Goal: Task Accomplishment & Management: Complete application form

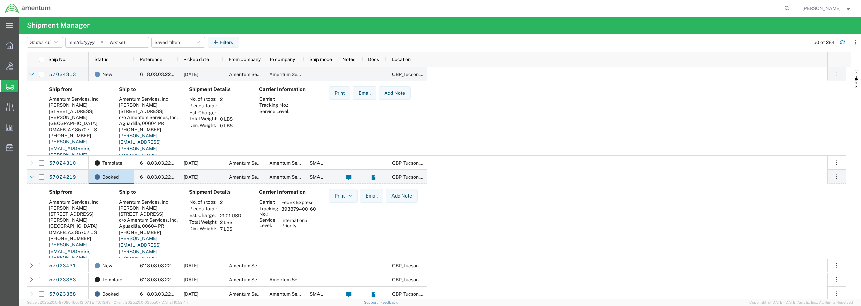
click at [0, 0] on span "Create from Template" at bounding box center [0, 0] width 0 height 0
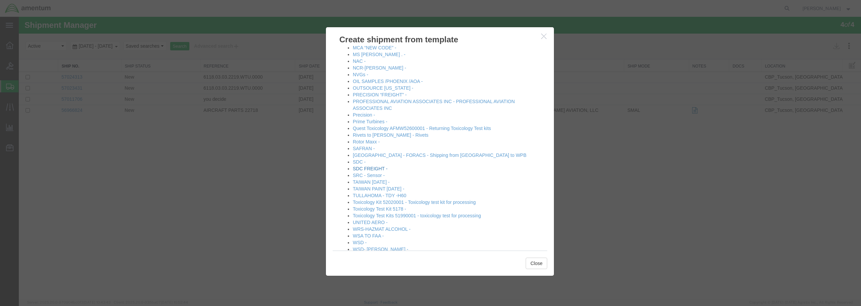
scroll to position [452, 0]
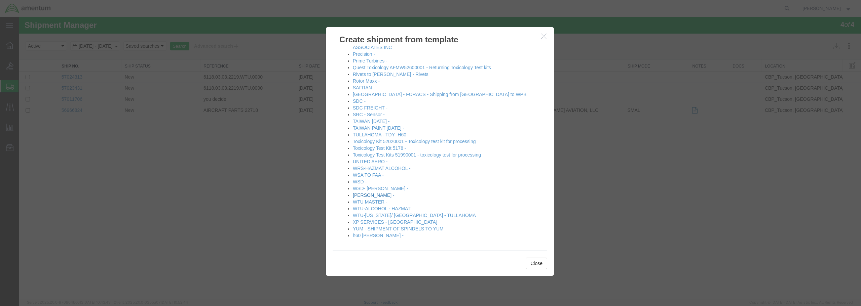
click at [364, 195] on link "[PERSON_NAME] -" at bounding box center [374, 195] width 42 height 5
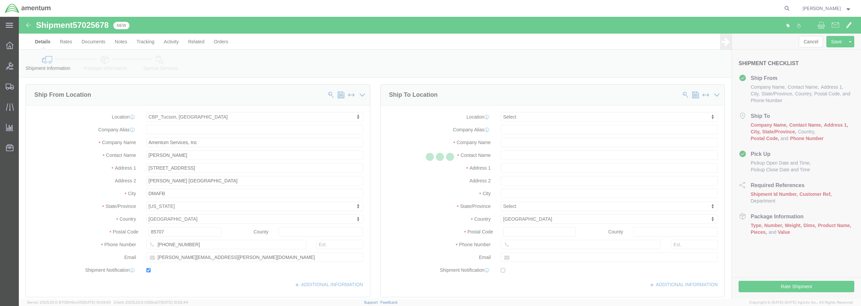
select select "49949"
select select
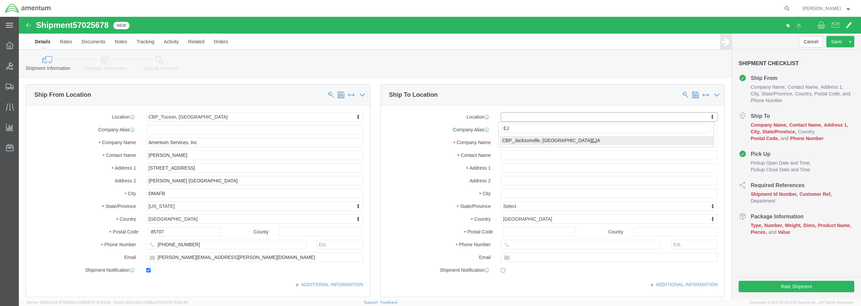
type input "EJA"
select select "49930"
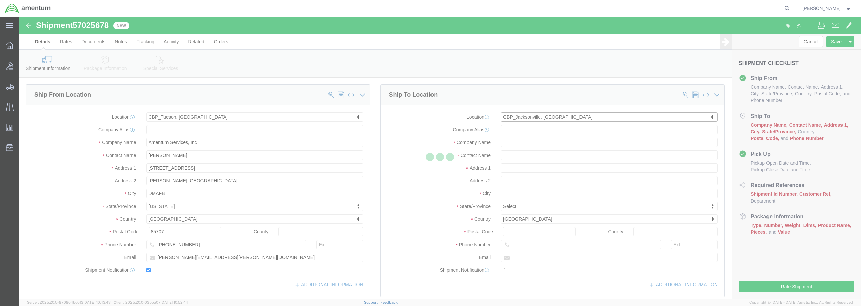
type input "Amentum Services, Inc."
type input "Hangar 1002, [GEOGRAPHIC_DATA]"
type input "[GEOGRAPHIC_DATA]"
type input "32212"
type input "[PHONE_NUMBER]"
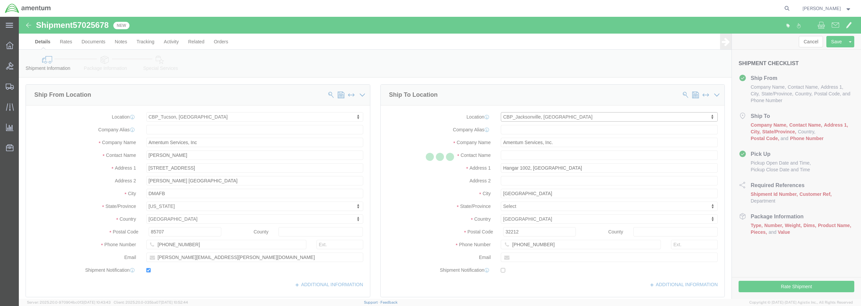
select select "FL"
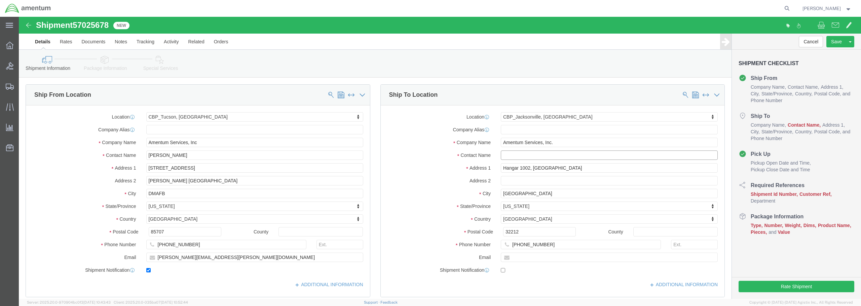
click input "text"
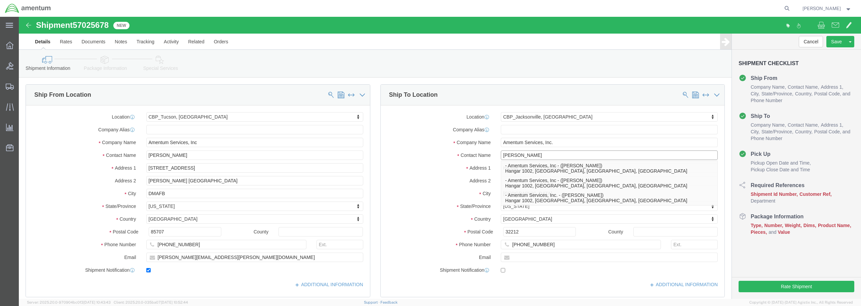
type input "[PERSON_NAME]"
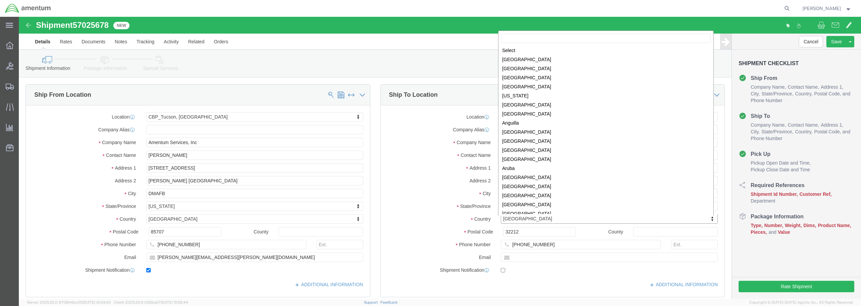
scroll to position [2045, 0]
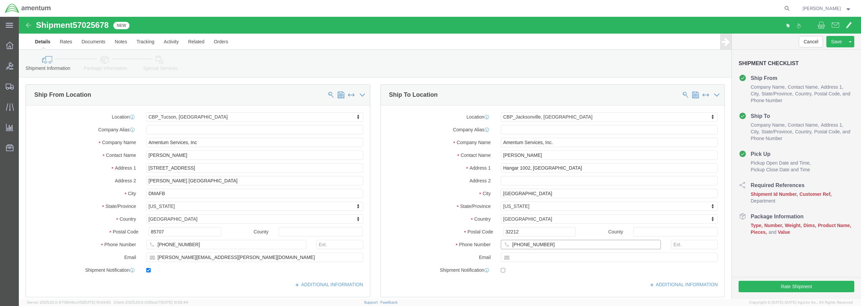
click input "[PHONE_NUMBER]"
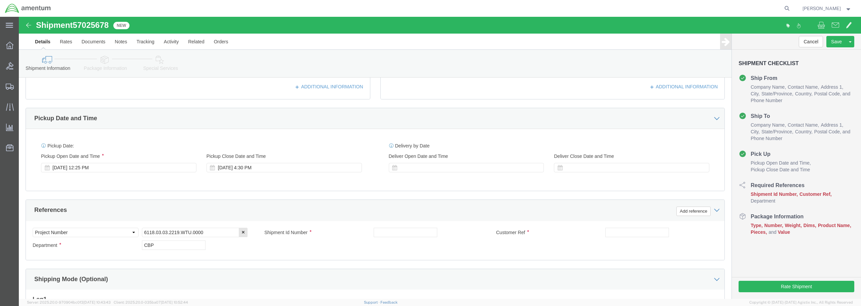
scroll to position [202, 0]
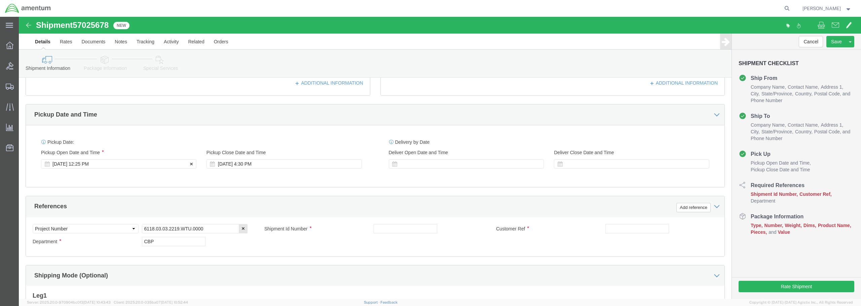
type input "[PHONE_NUMBER]"
click div "[DATE] 12:25 PM"
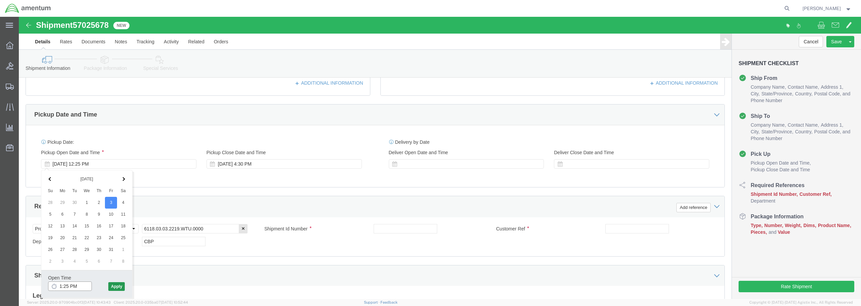
type input "1:25 PM"
click button "Apply"
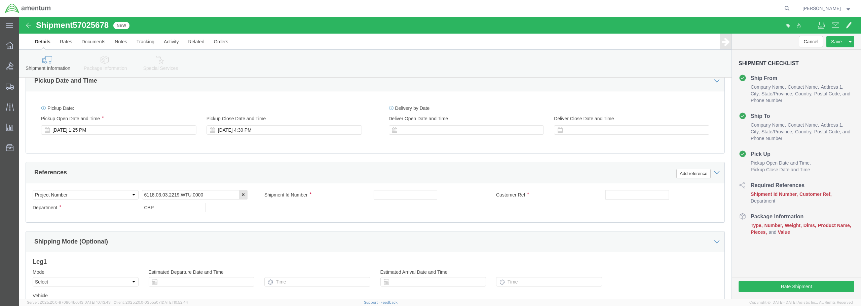
scroll to position [308, 0]
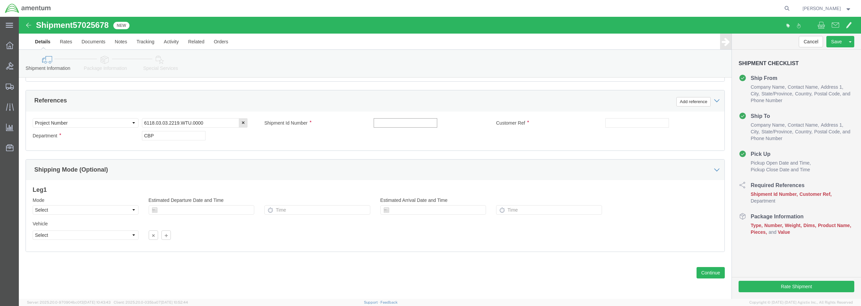
click input "text"
drag, startPoint x: 412, startPoint y: 106, endPoint x: 346, endPoint y: 108, distance: 66.6
click div "Shipment Id Number CAMLOC / BATCH 614-008518"
type input "CAMLOC / BATCH 614-008518"
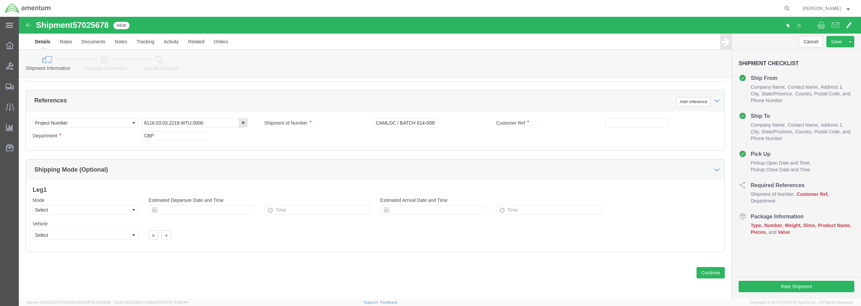
click div "Select Account Type Activity ID Airline Appointment Number ASN Batch Request # …"
paste input "CAMLOC / BATCH 614-008518"
type input "CAMLOC / BATCH 614-008518"
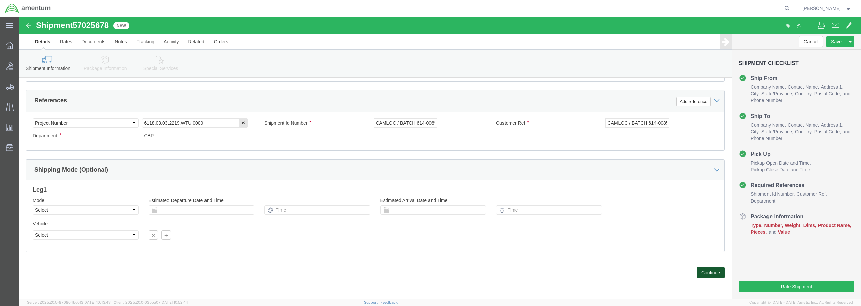
click button "Continue"
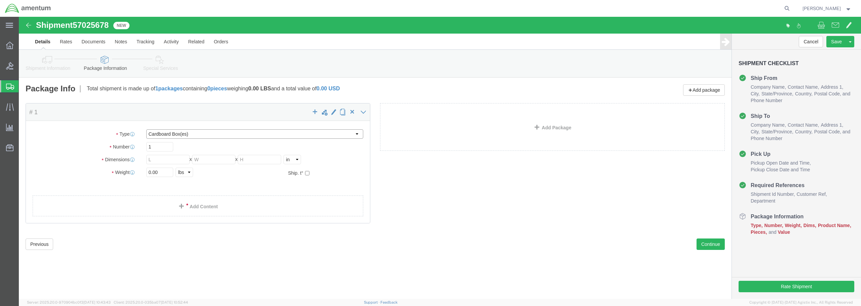
click select "Select BCK Boxes Bale(s) Basket(s) Bolt(s) Bottle(s) Buckets Bulk Bundle(s) Can…"
select select "ENV"
click select "Select BCK Boxes Bale(s) Basket(s) Bolt(s) Bottle(s) Buckets Bulk Bundle(s) Can…"
type input "9.50"
type input "12.50"
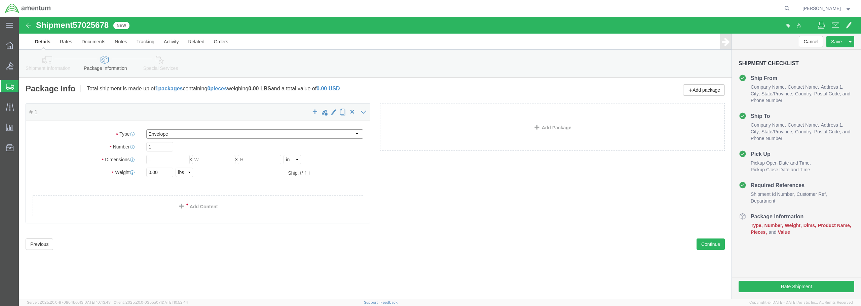
type input "0.25"
type input "1"
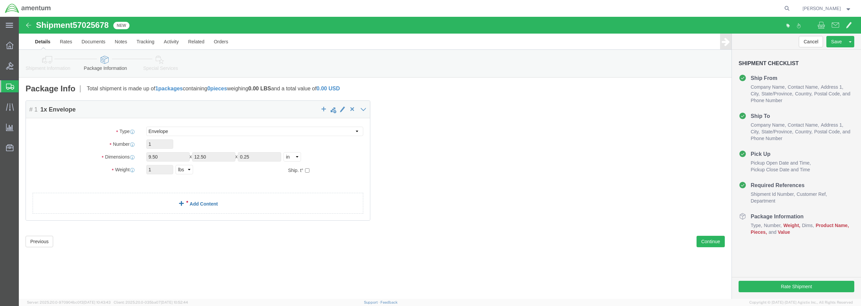
click link "Add Content"
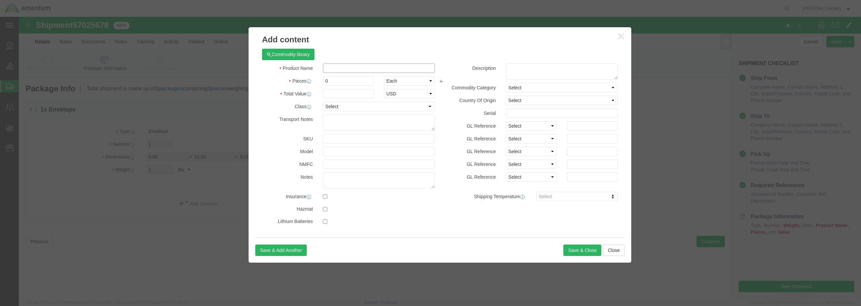
click input "text"
paste input "CAMLOC / BATCH 614-008518"
type input "CAMLOC / BATCH 614-008518"
drag, startPoint x: 316, startPoint y: 66, endPoint x: 301, endPoint y: 64, distance: 14.9
click div "0"
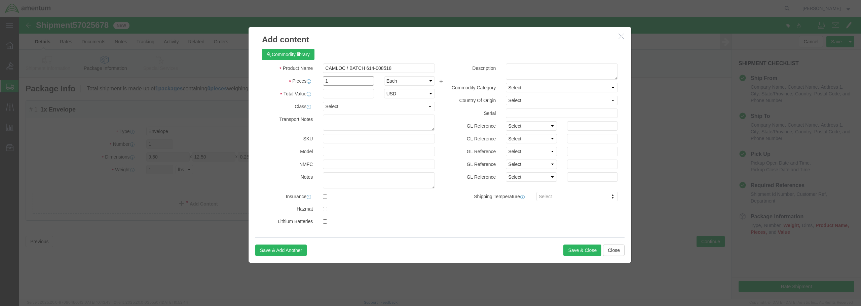
type input "1"
click input "text"
type input "25.00"
click select "Select 50 55 60 65 70 85 92.5 100 125 175 250 300 400"
select select "50"
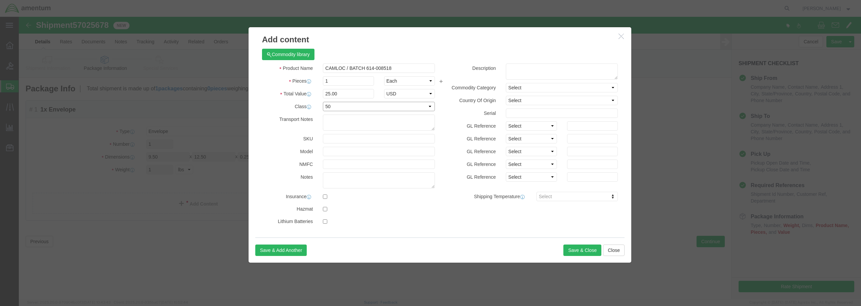
click select "Select 50 55 60 65 70 85 92.5 100 125 175 250 300 400"
click button "Save & Close"
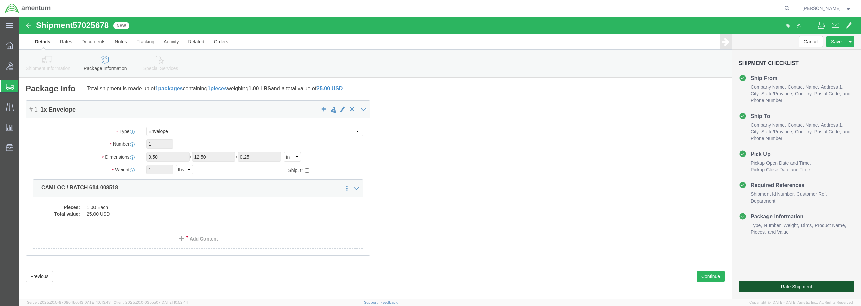
click button "Rate Shipment"
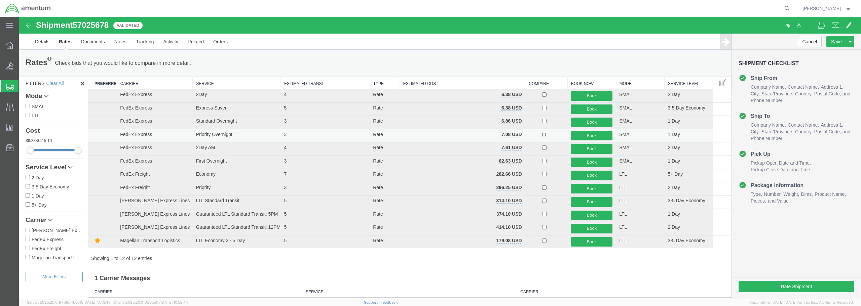
click at [543, 133] on input "checkbox" at bounding box center [544, 135] width 4 height 4
checkbox input "true"
click at [583, 136] on button "Book" at bounding box center [592, 136] width 42 height 10
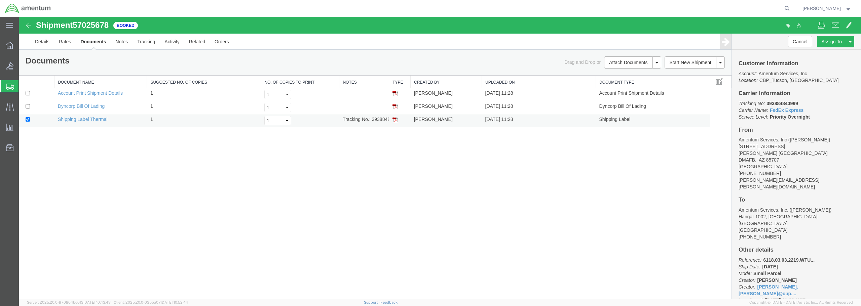
click at [395, 121] on img at bounding box center [395, 119] width 5 height 5
